Goal: Complete application form

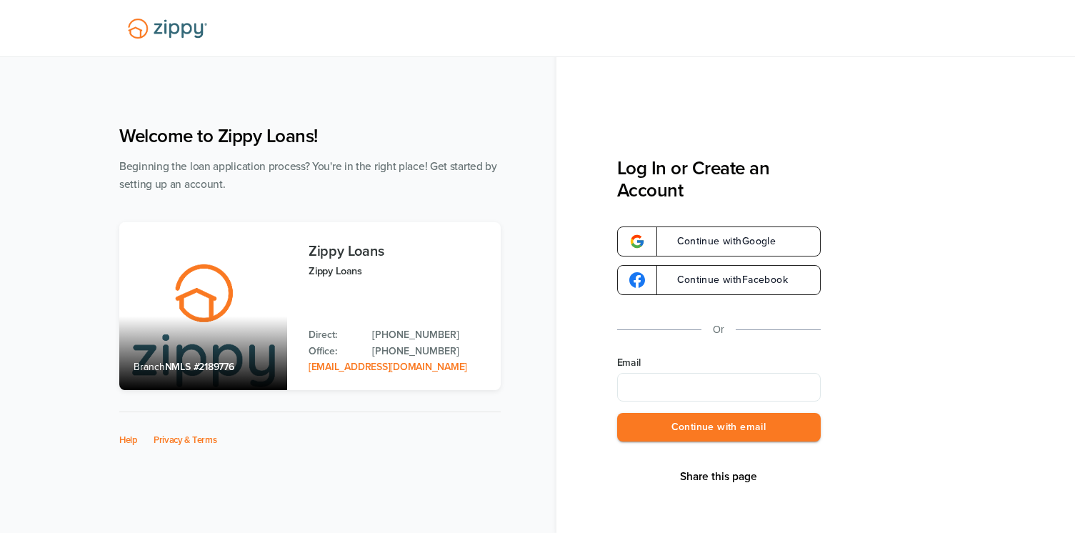
click at [691, 386] on input "Email" at bounding box center [719, 387] width 204 height 29
type input "**********"
click at [714, 428] on button "Continue with email" at bounding box center [719, 427] width 204 height 29
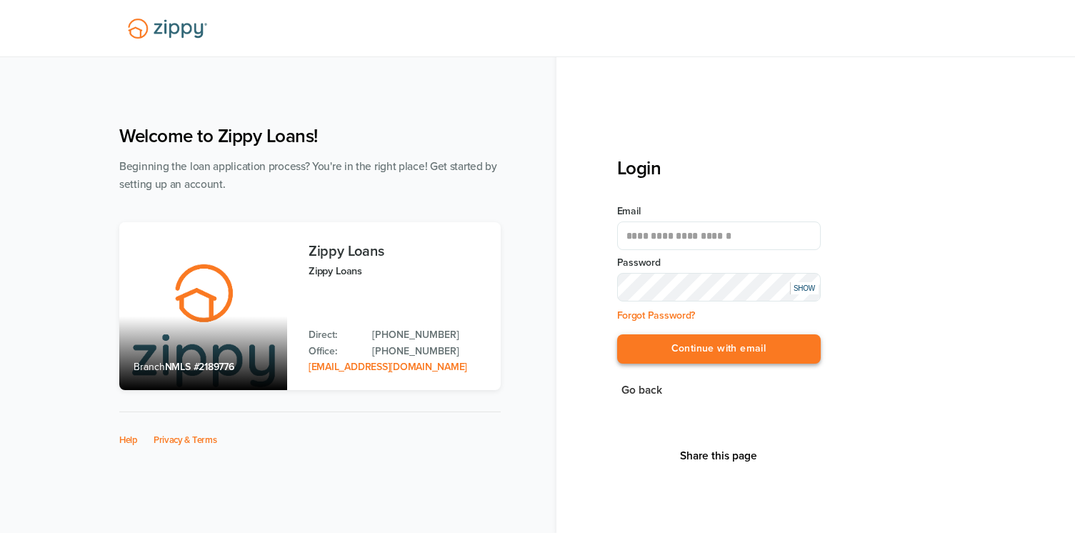
click at [729, 340] on button "Continue with email" at bounding box center [719, 348] width 204 height 29
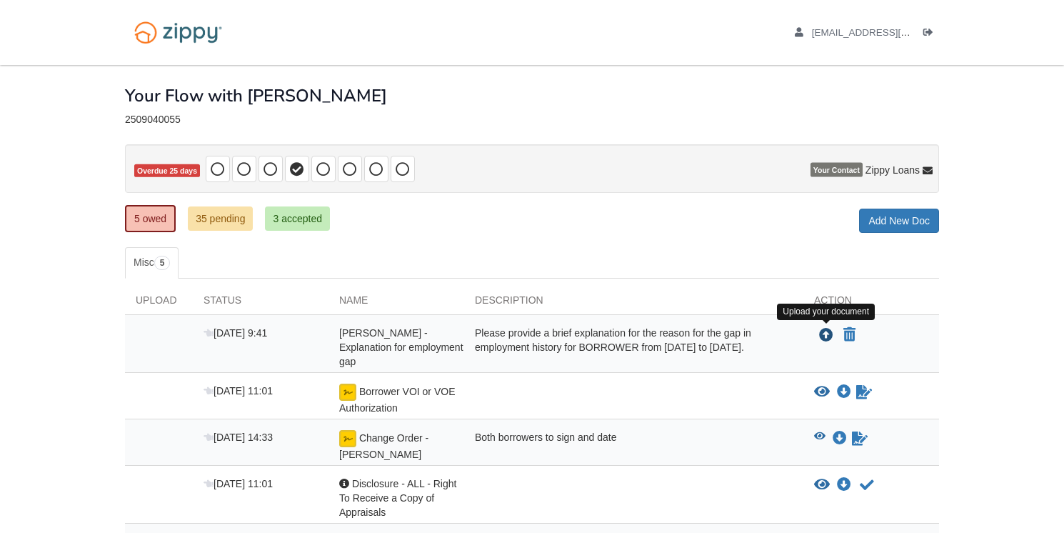
click at [827, 332] on icon "Upload Amancia Ruiz - Explanation for employment gap" at bounding box center [826, 336] width 14 height 14
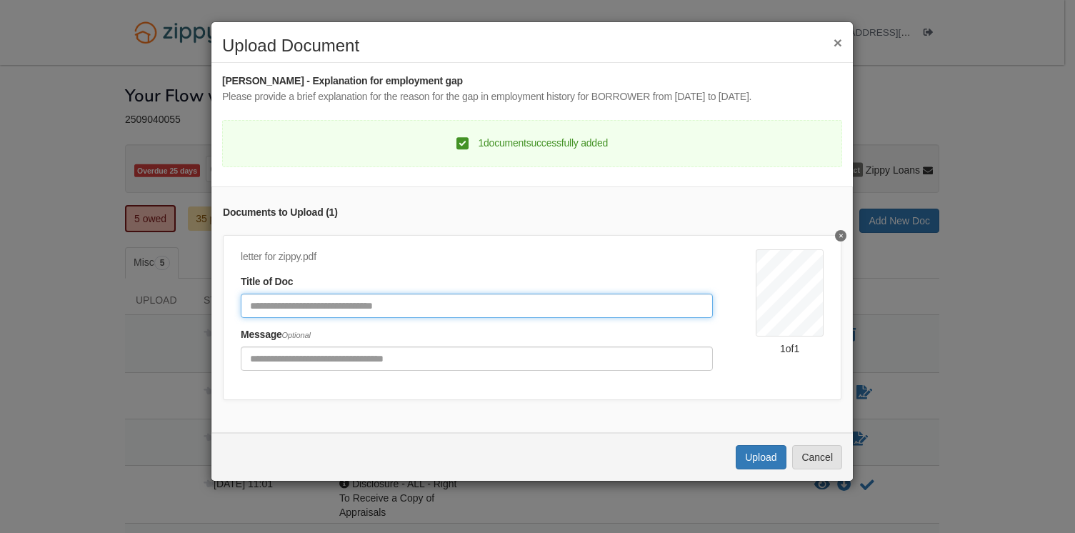
click at [604, 307] on input "Document Title" at bounding box center [477, 306] width 472 height 24
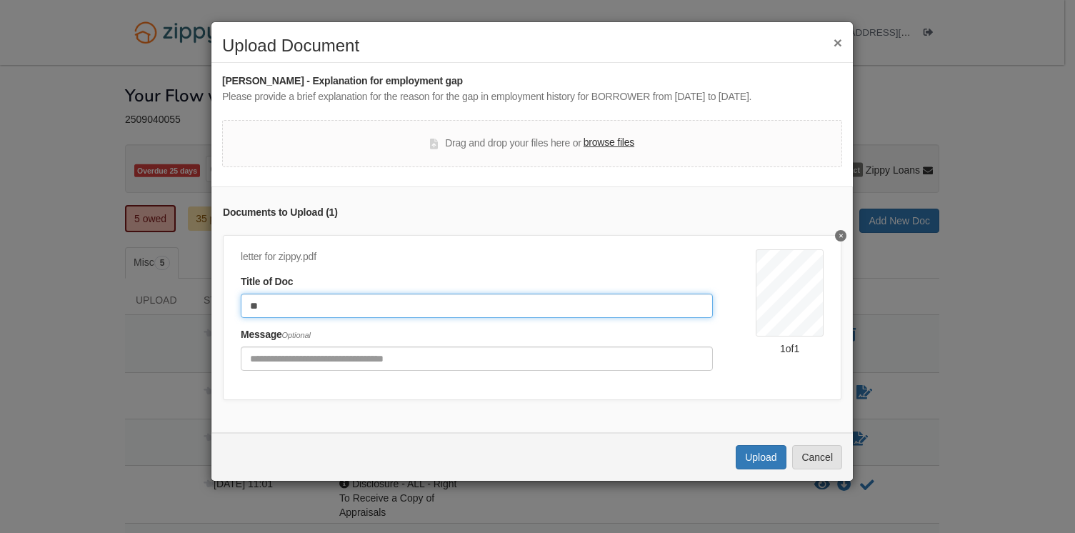
type input "*"
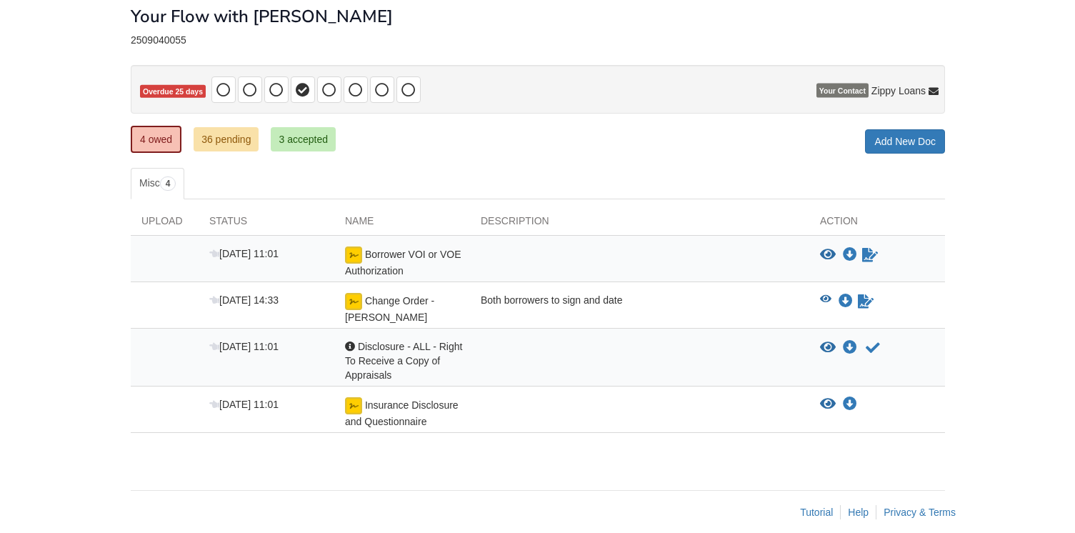
scroll to position [80, 0]
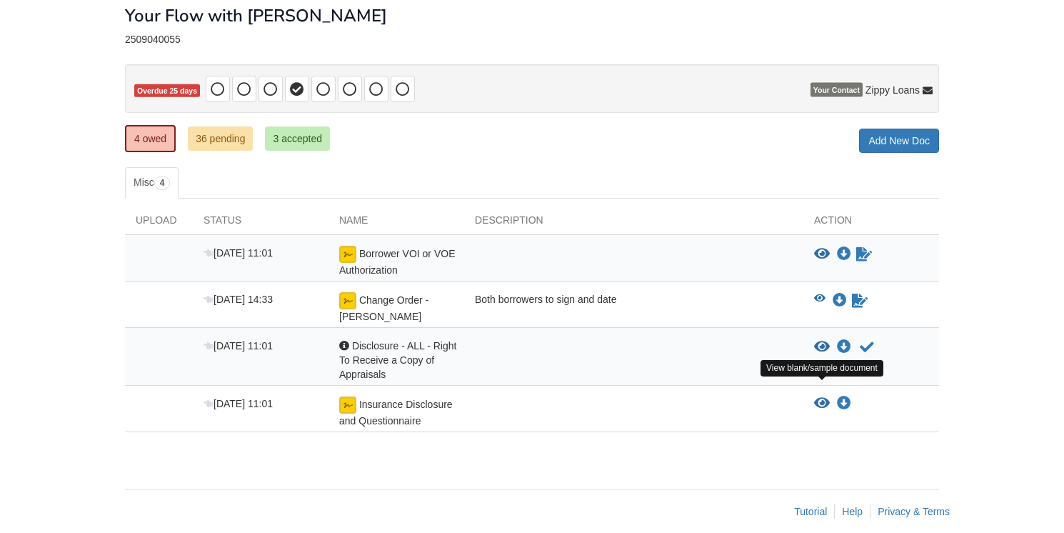
click at [824, 396] on icon "View Insurance Disclosure and Questionnaire" at bounding box center [822, 403] width 16 height 14
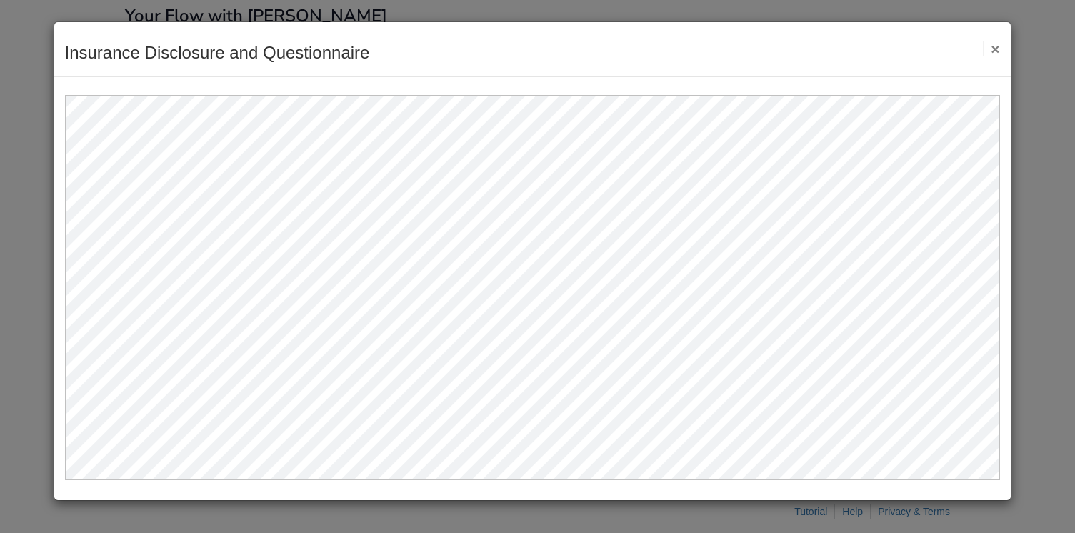
click at [995, 43] on button "×" at bounding box center [991, 48] width 16 height 15
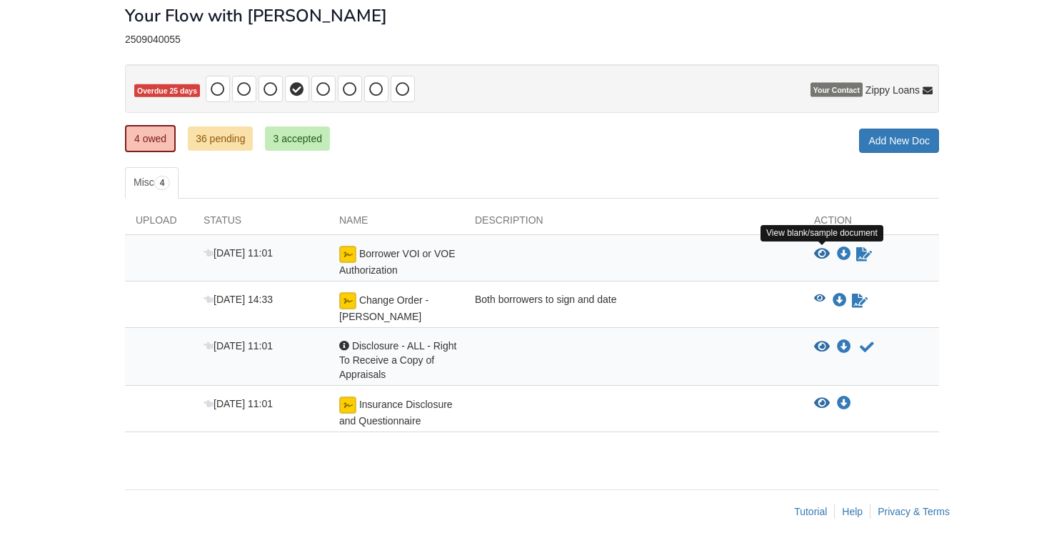
click at [822, 256] on icon "View Borrower VOI or VOE Authorization" at bounding box center [822, 254] width 16 height 14
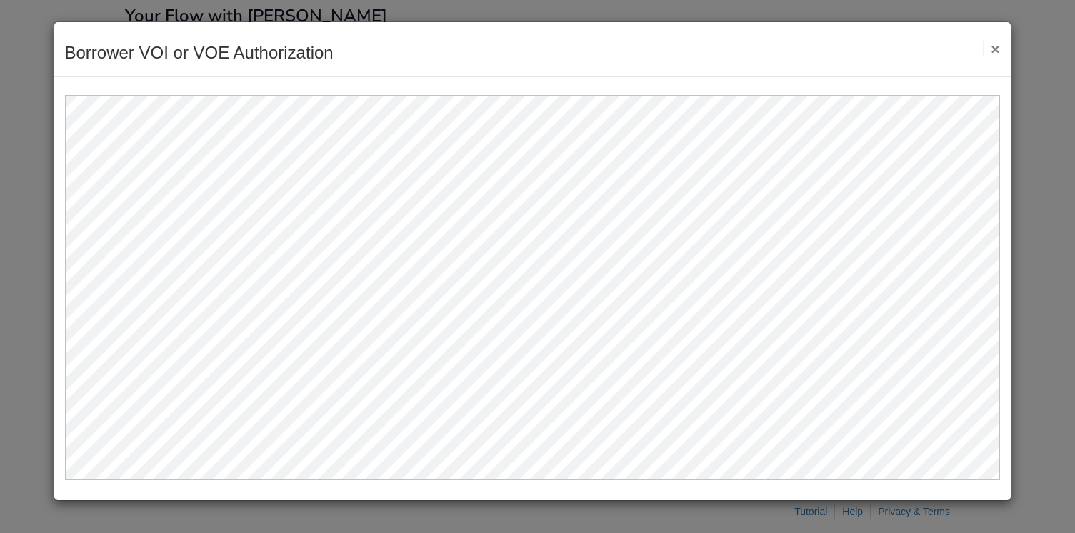
click at [995, 48] on button "×" at bounding box center [991, 48] width 16 height 15
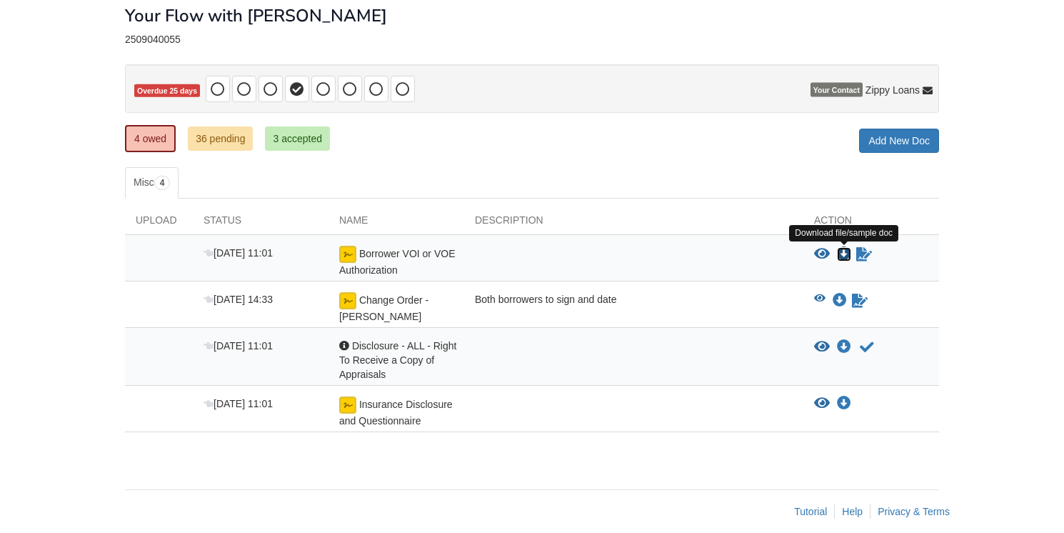
click at [842, 248] on icon "Download Borrower VOI or VOE Authorization" at bounding box center [844, 254] width 14 height 14
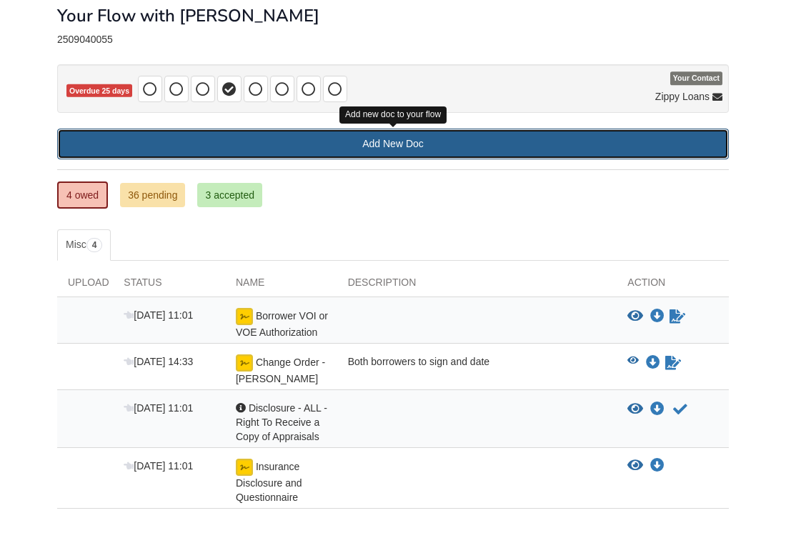
click at [424, 138] on link "Add New Doc" at bounding box center [393, 144] width 672 height 31
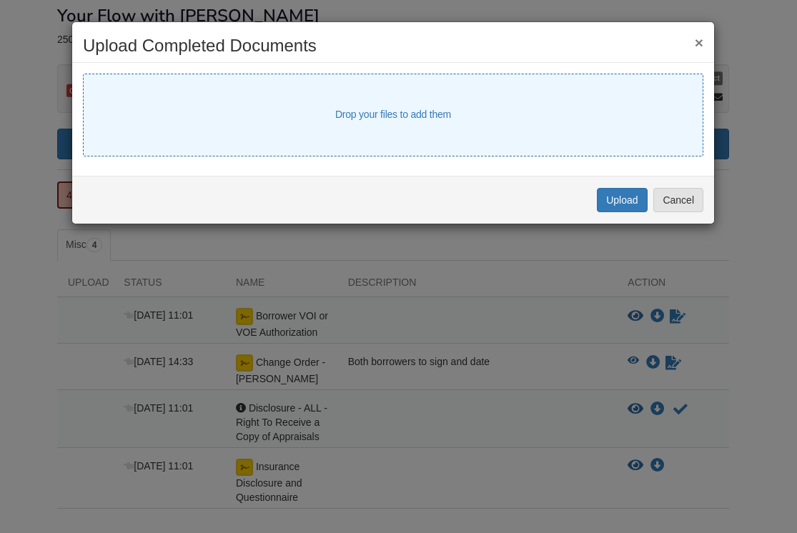
select select "****"
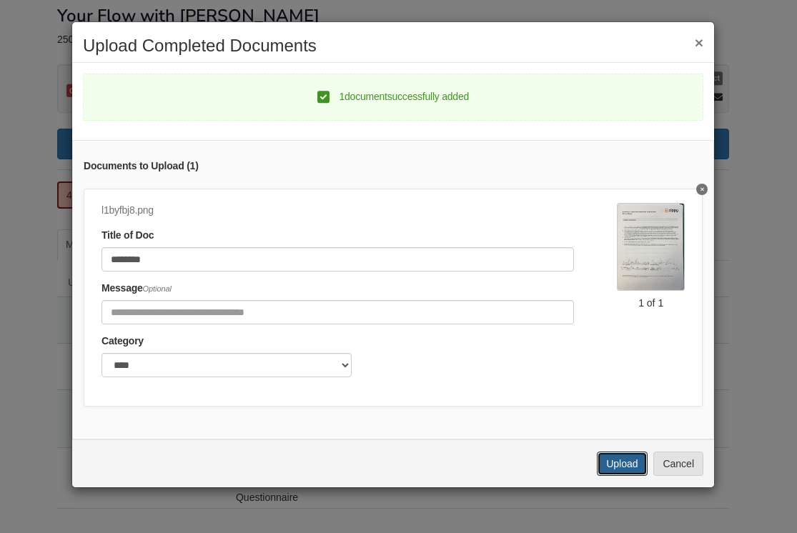
click at [619, 472] on button "Upload" at bounding box center [622, 464] width 50 height 24
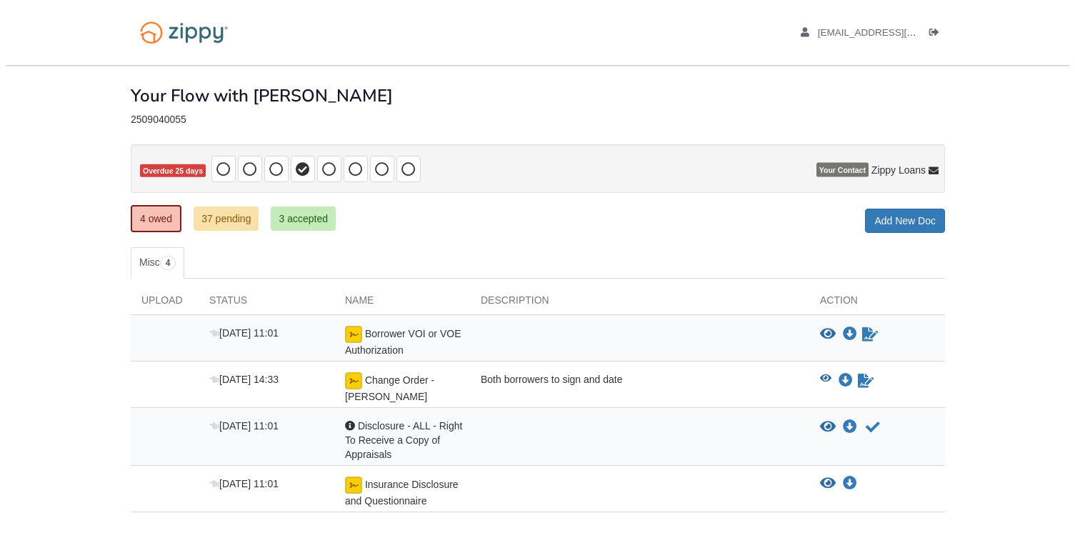
scroll to position [80, 0]
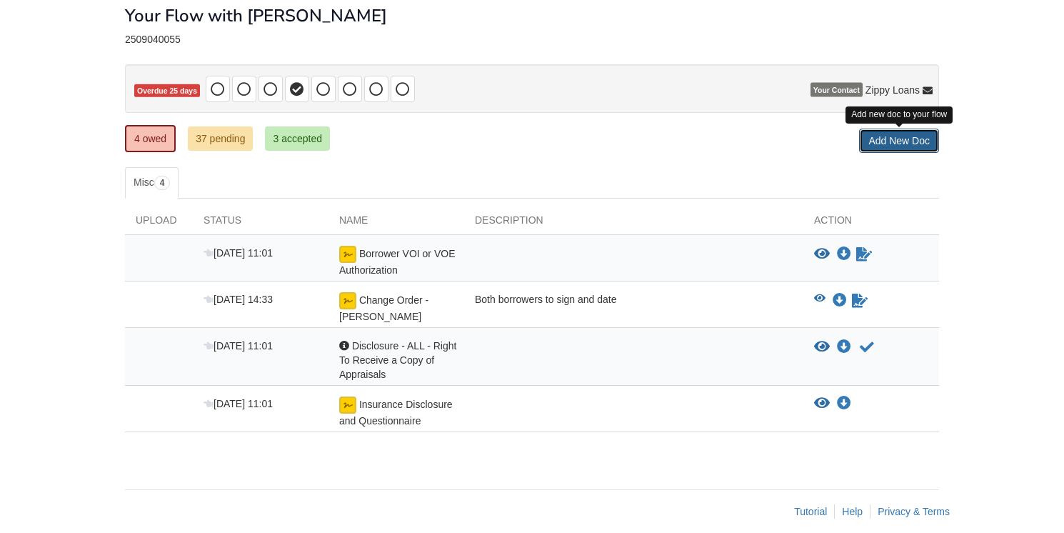
click at [903, 139] on link "Add New Doc" at bounding box center [899, 141] width 80 height 24
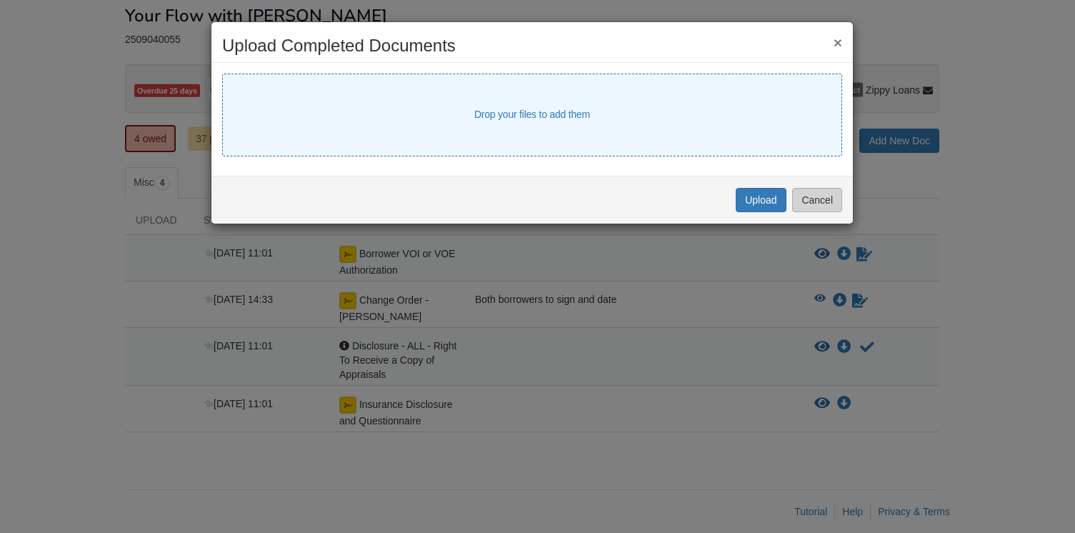
select select "****"
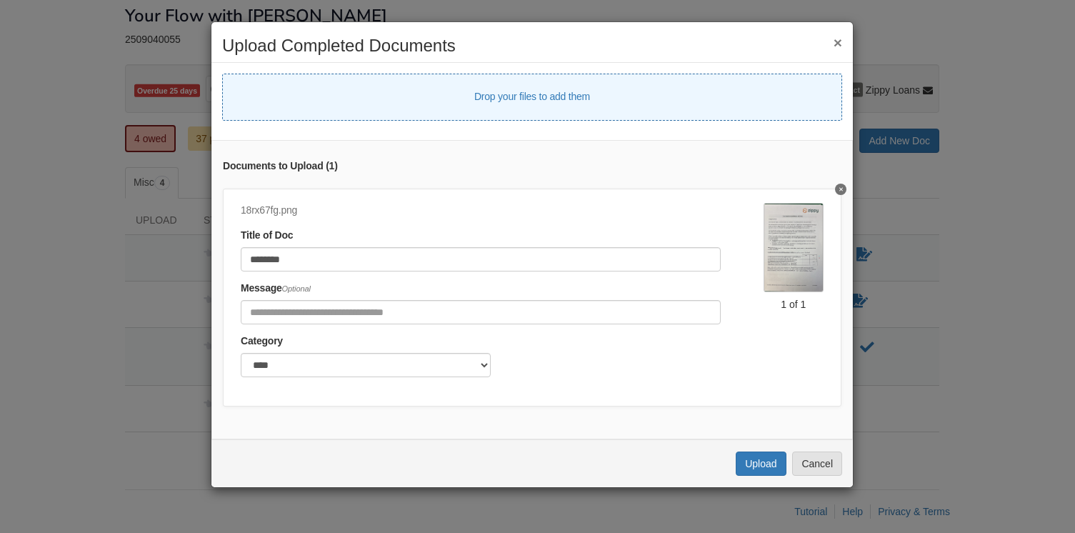
select select "****"
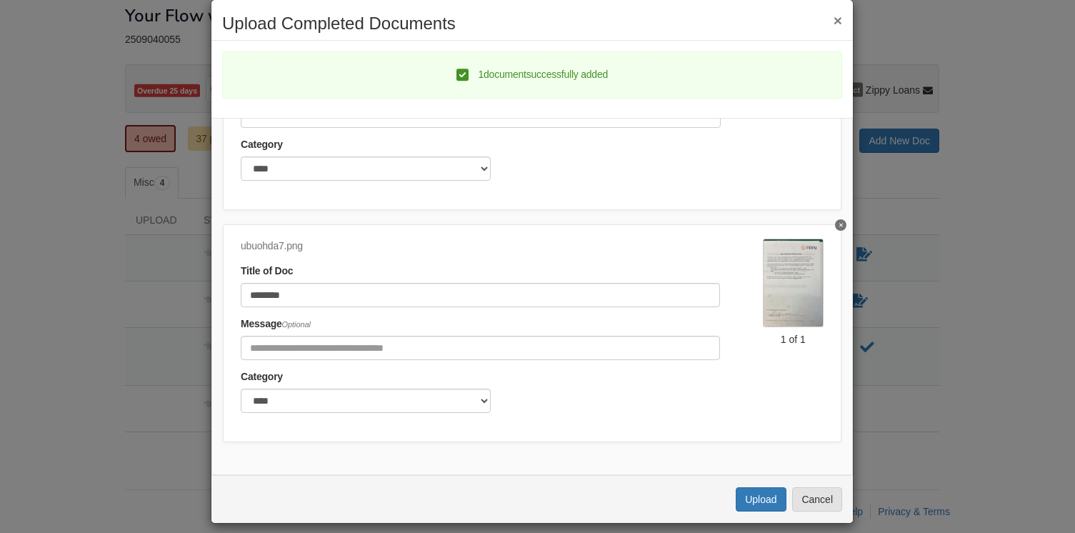
scroll to position [34, 0]
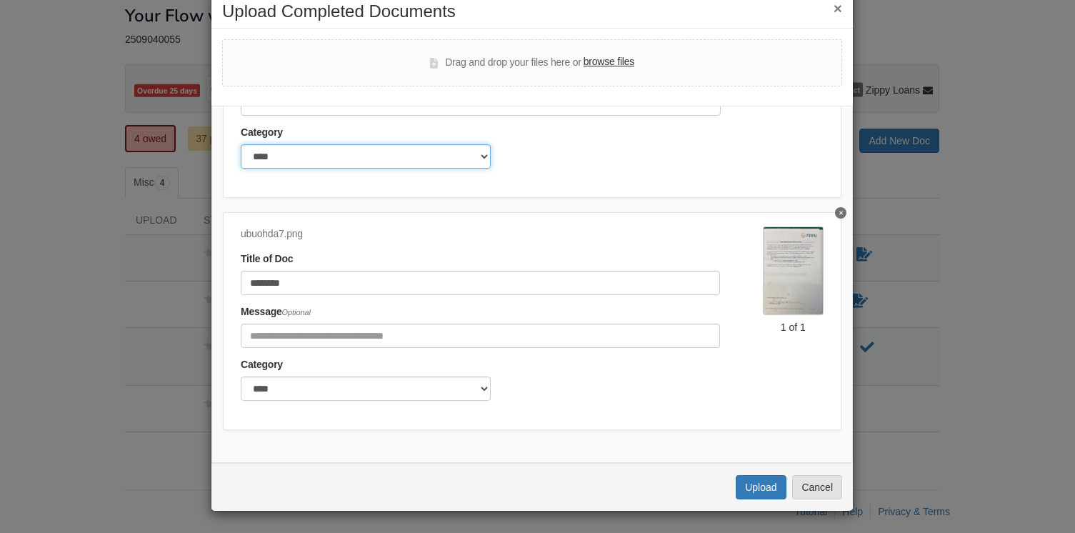
click at [482, 144] on select "******* ****" at bounding box center [366, 156] width 250 height 24
click at [816, 492] on button "Cancel" at bounding box center [817, 487] width 50 height 24
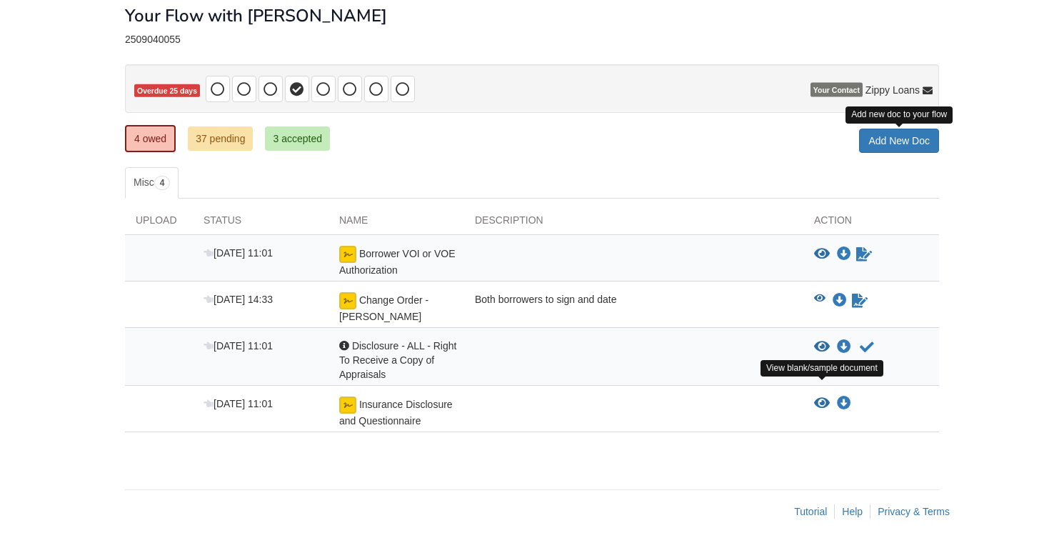
click at [824, 396] on icon "View Insurance Disclosure and Questionnaire" at bounding box center [822, 403] width 16 height 14
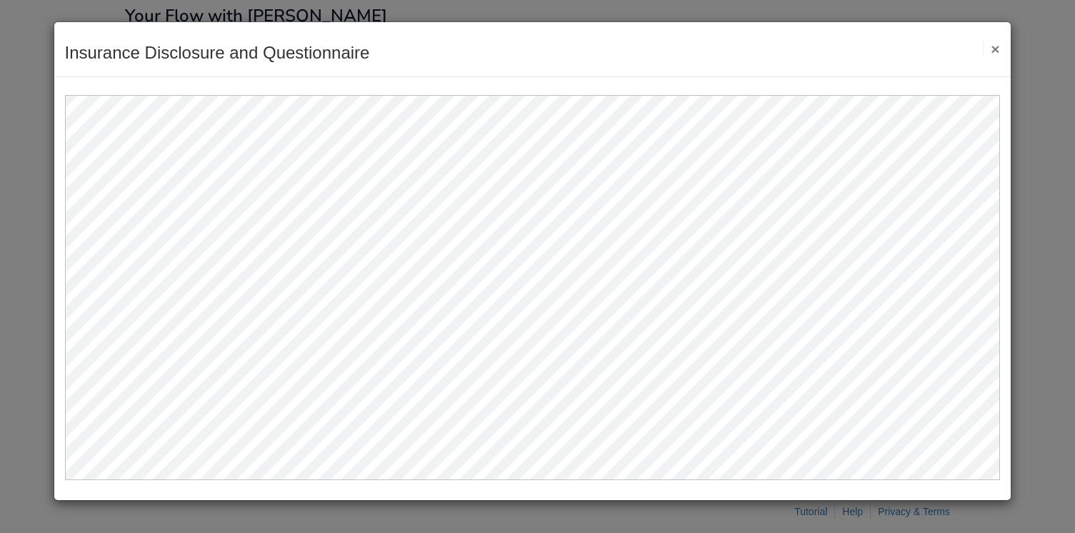
click at [997, 44] on button "×" at bounding box center [991, 48] width 16 height 15
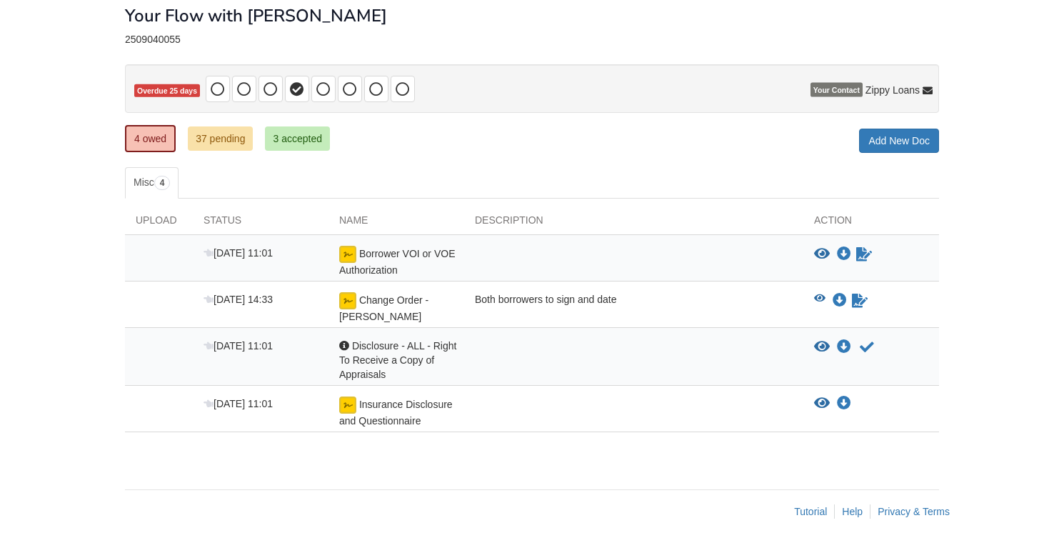
click at [654, 396] on div at bounding box center [633, 411] width 339 height 31
click at [669, 401] on div at bounding box center [633, 411] width 339 height 31
click at [897, 140] on link "Add New Doc" at bounding box center [899, 141] width 80 height 24
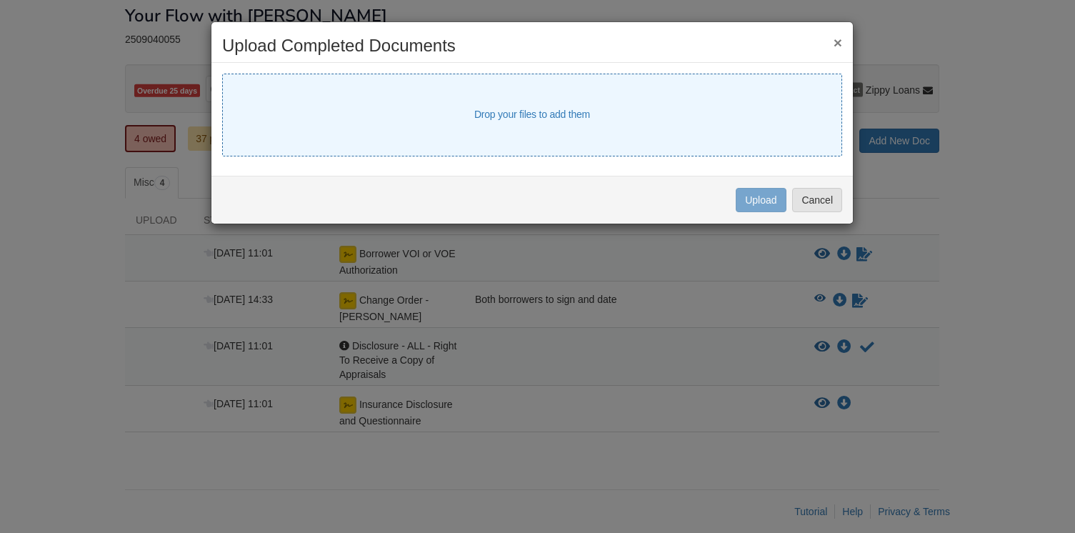
select select "****"
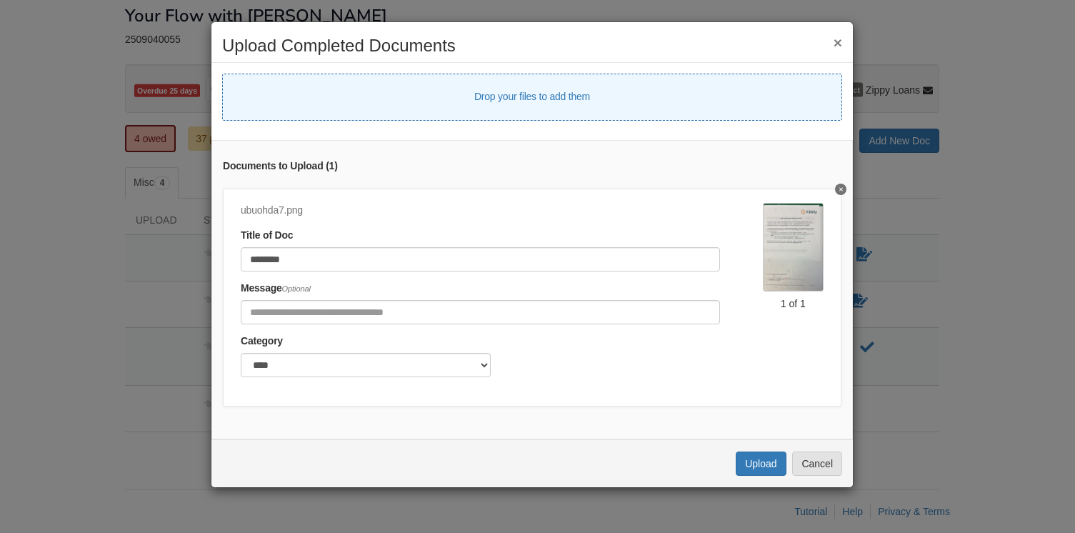
select select "****"
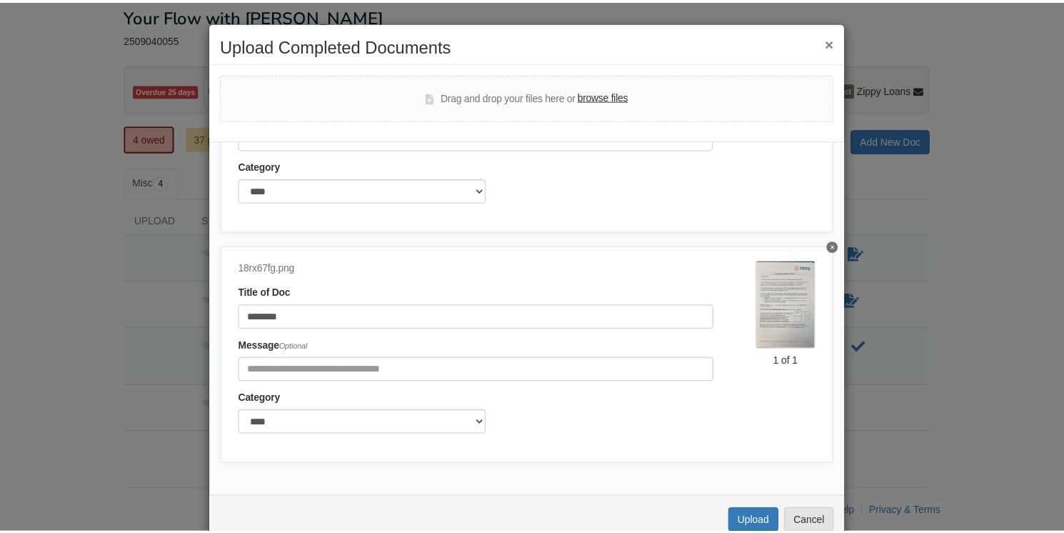
scroll to position [185, 0]
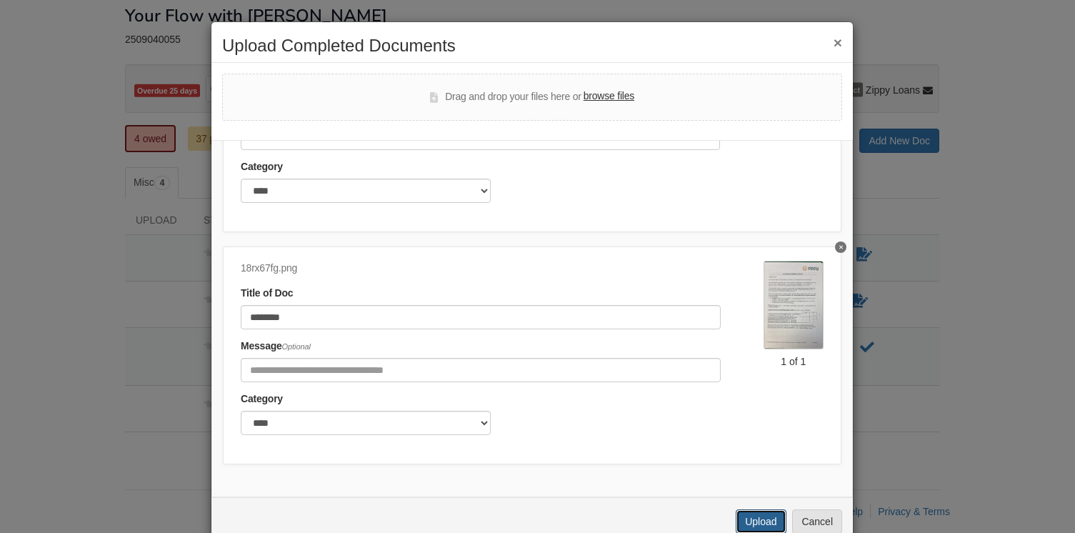
click at [765, 522] on button "Upload" at bounding box center [761, 521] width 50 height 24
click at [834, 41] on button "×" at bounding box center [838, 42] width 9 height 15
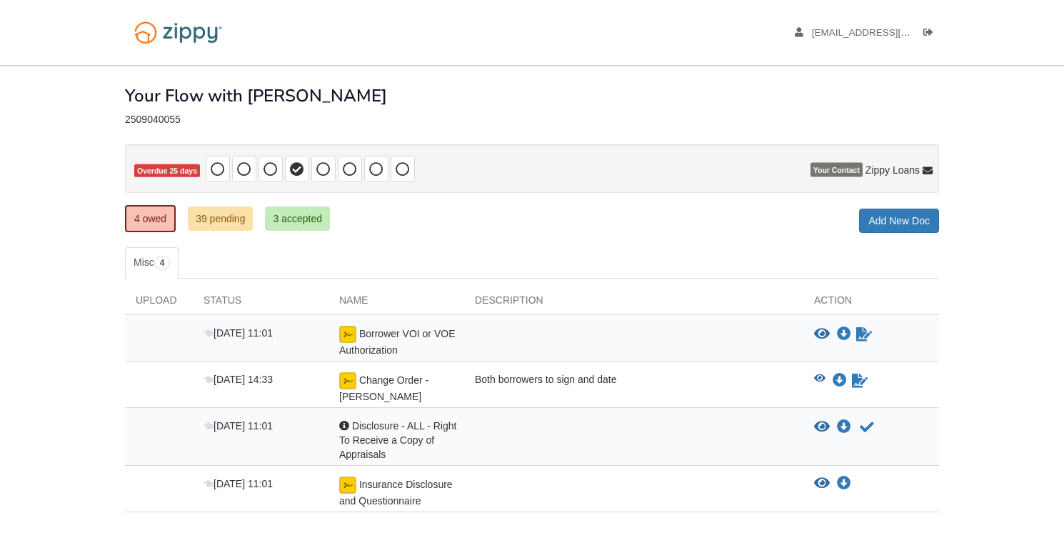
scroll to position [80, 0]
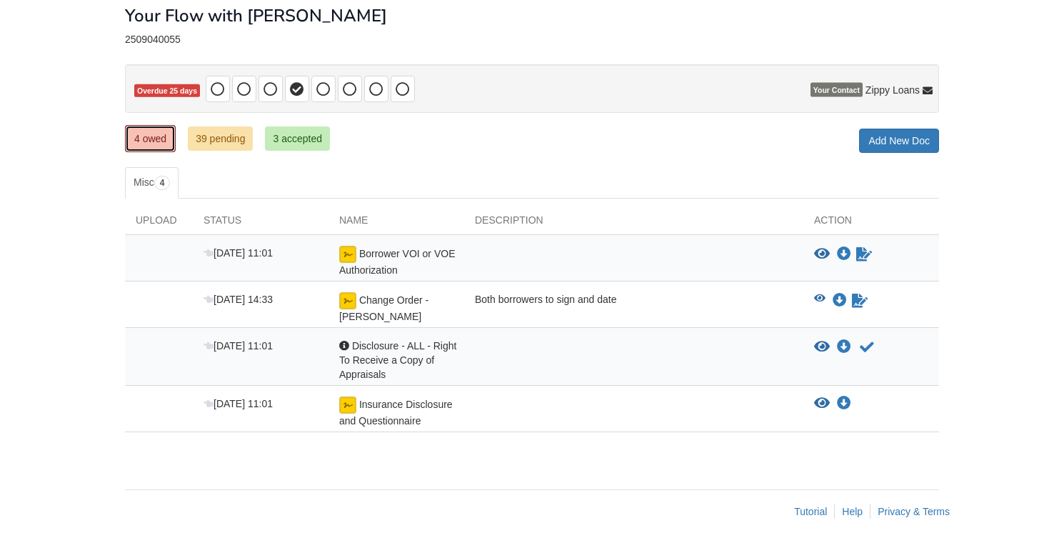
click at [145, 141] on link "4 owed" at bounding box center [150, 138] width 51 height 27
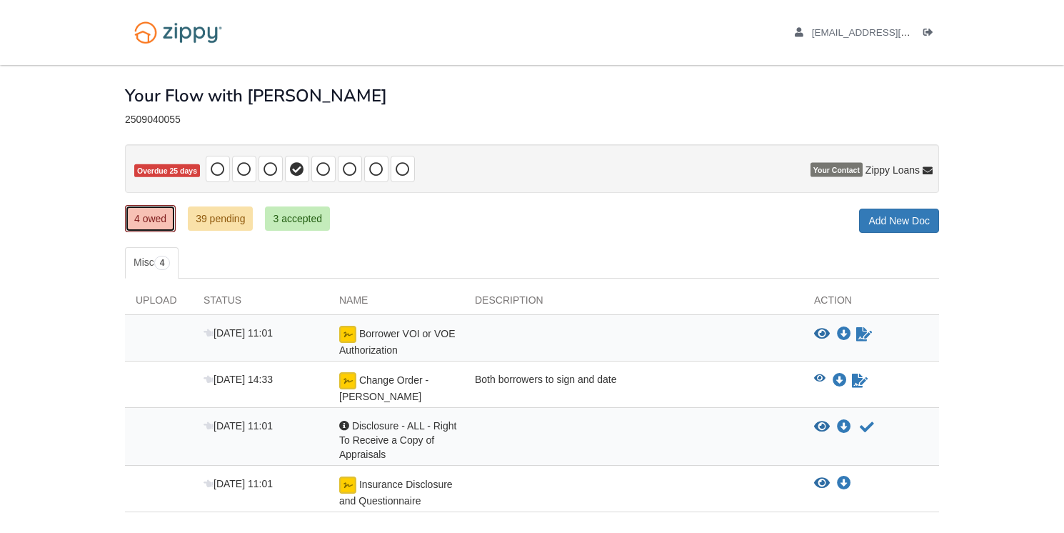
click at [149, 216] on link "4 owed" at bounding box center [150, 218] width 51 height 27
click at [221, 211] on link "39 pending" at bounding box center [220, 218] width 65 height 24
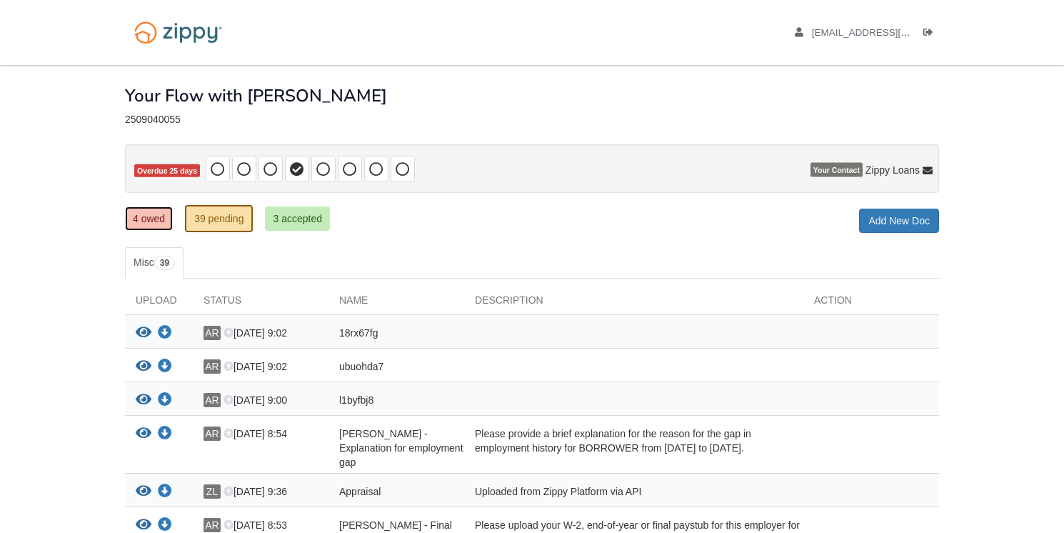
click at [158, 211] on link "4 owed" at bounding box center [149, 218] width 48 height 24
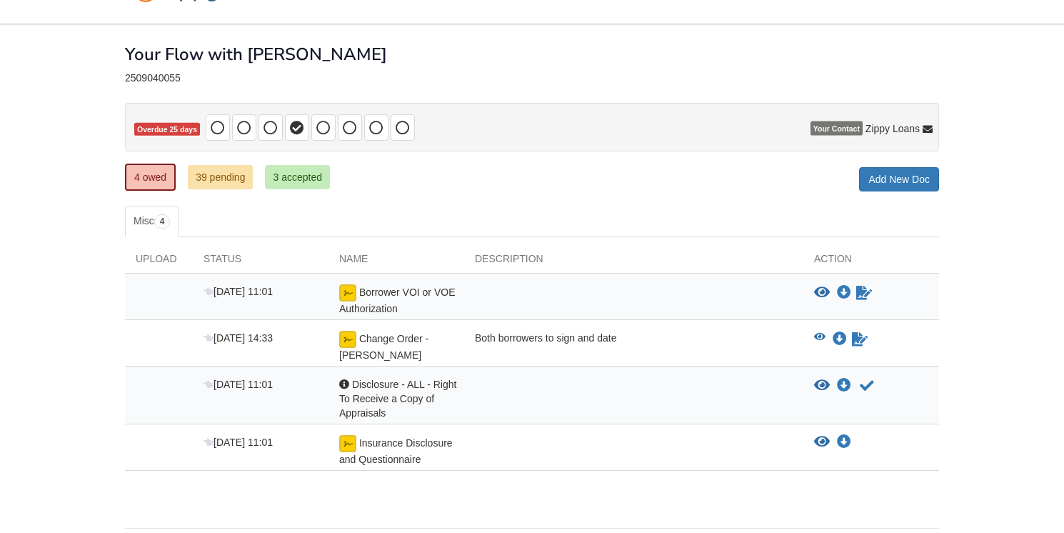
scroll to position [9, 0]
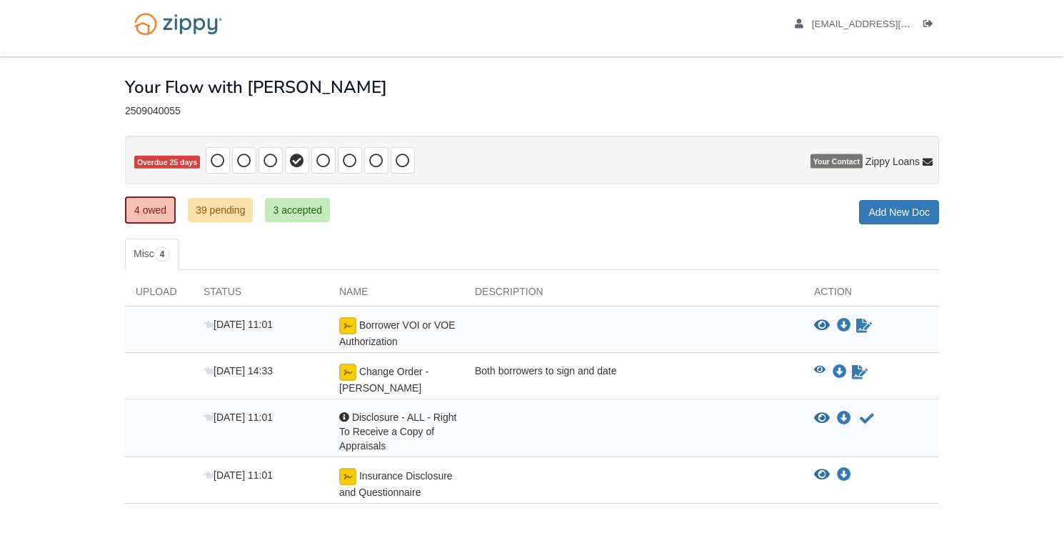
click at [682, 420] on div at bounding box center [633, 431] width 339 height 43
click at [819, 411] on icon "View Disclosure - ALL - Right To Receive a Copy of Appraisals" at bounding box center [822, 418] width 16 height 14
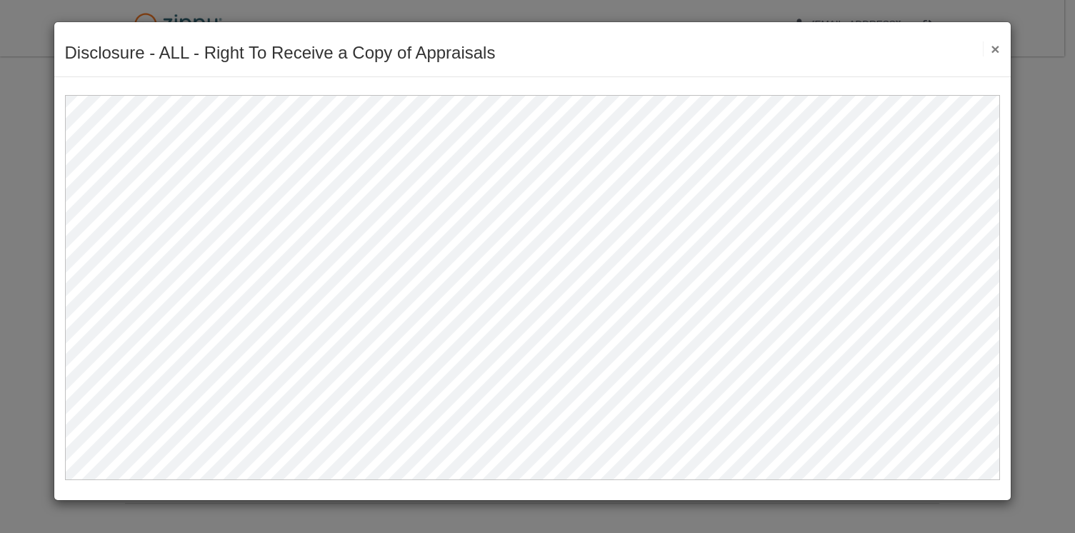
click at [991, 47] on button "×" at bounding box center [991, 48] width 16 height 15
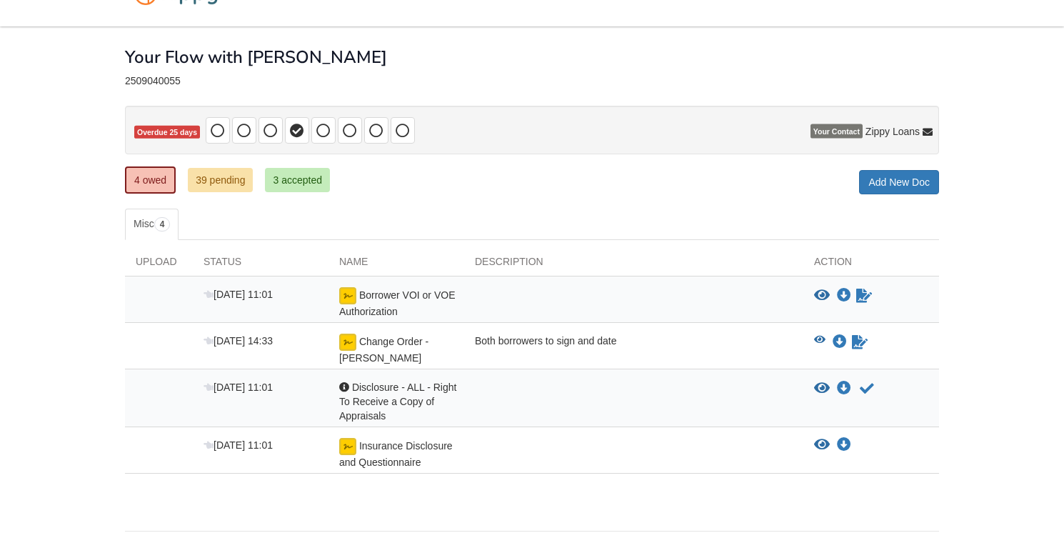
scroll to position [0, 0]
